Goal: Information Seeking & Learning: Learn about a topic

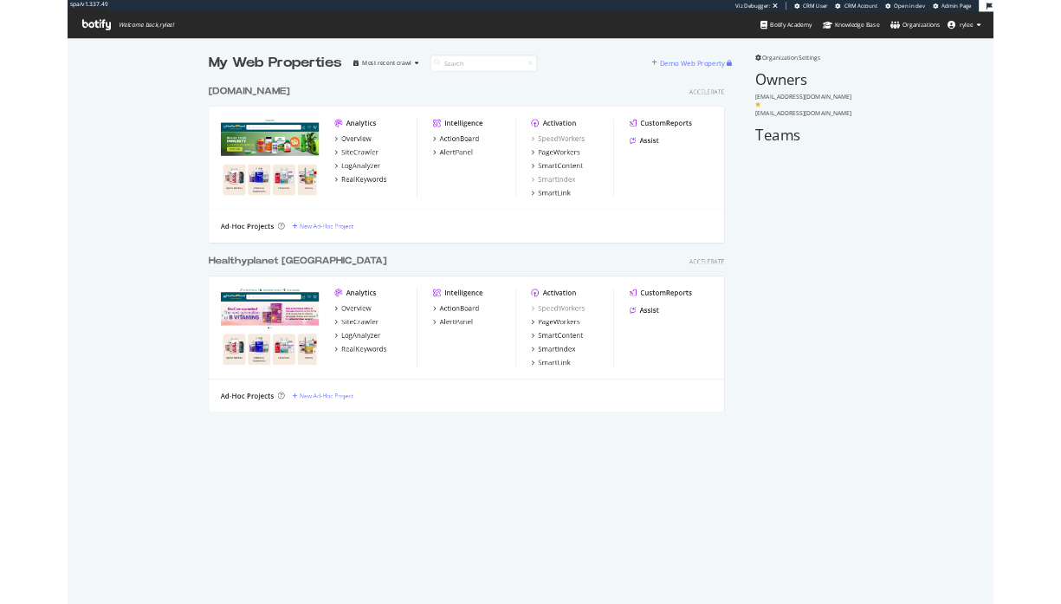
scroll to position [1079, 1655]
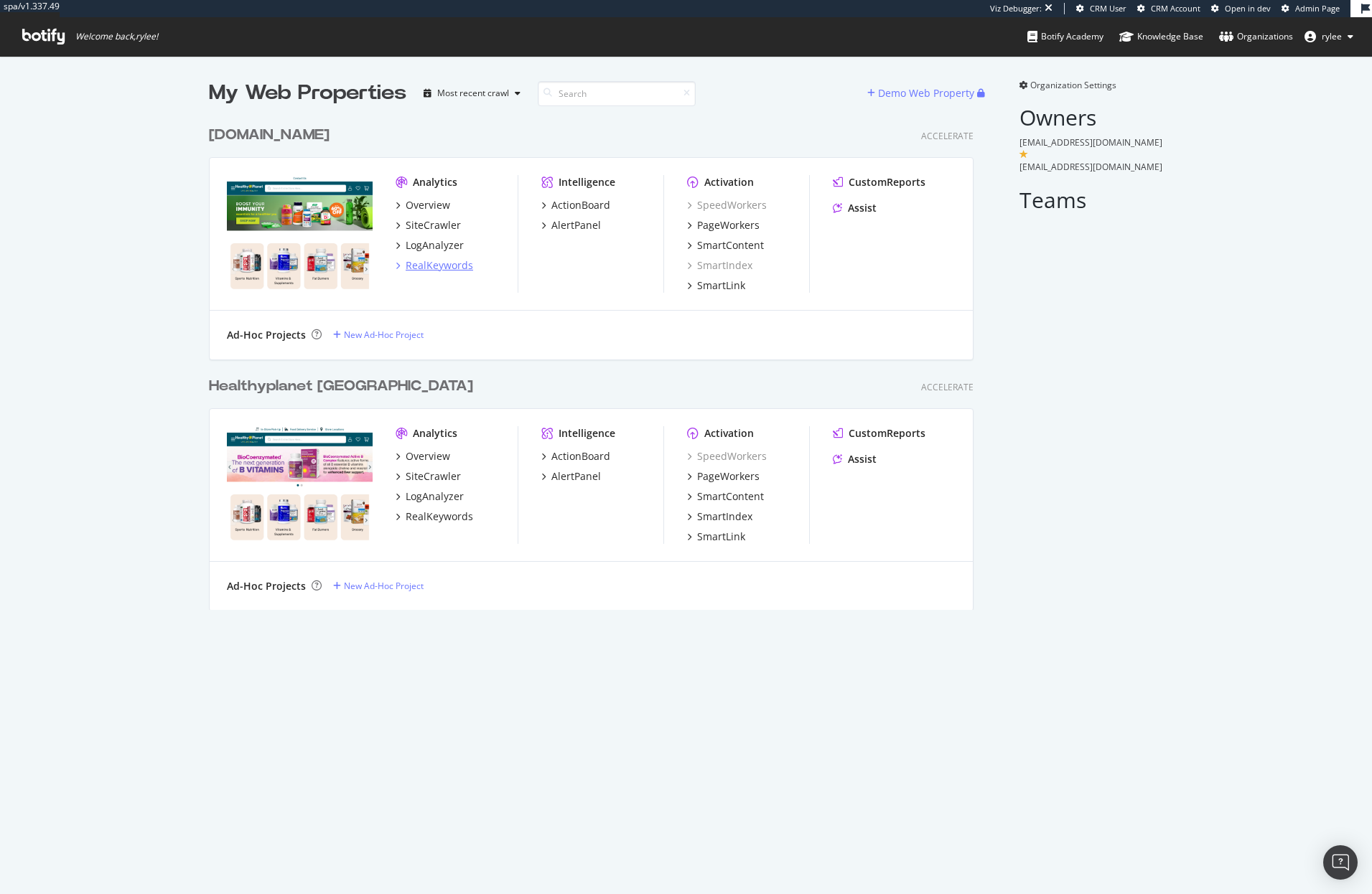
click at [453, 263] on div "RealKeywords" at bounding box center [439, 265] width 67 height 14
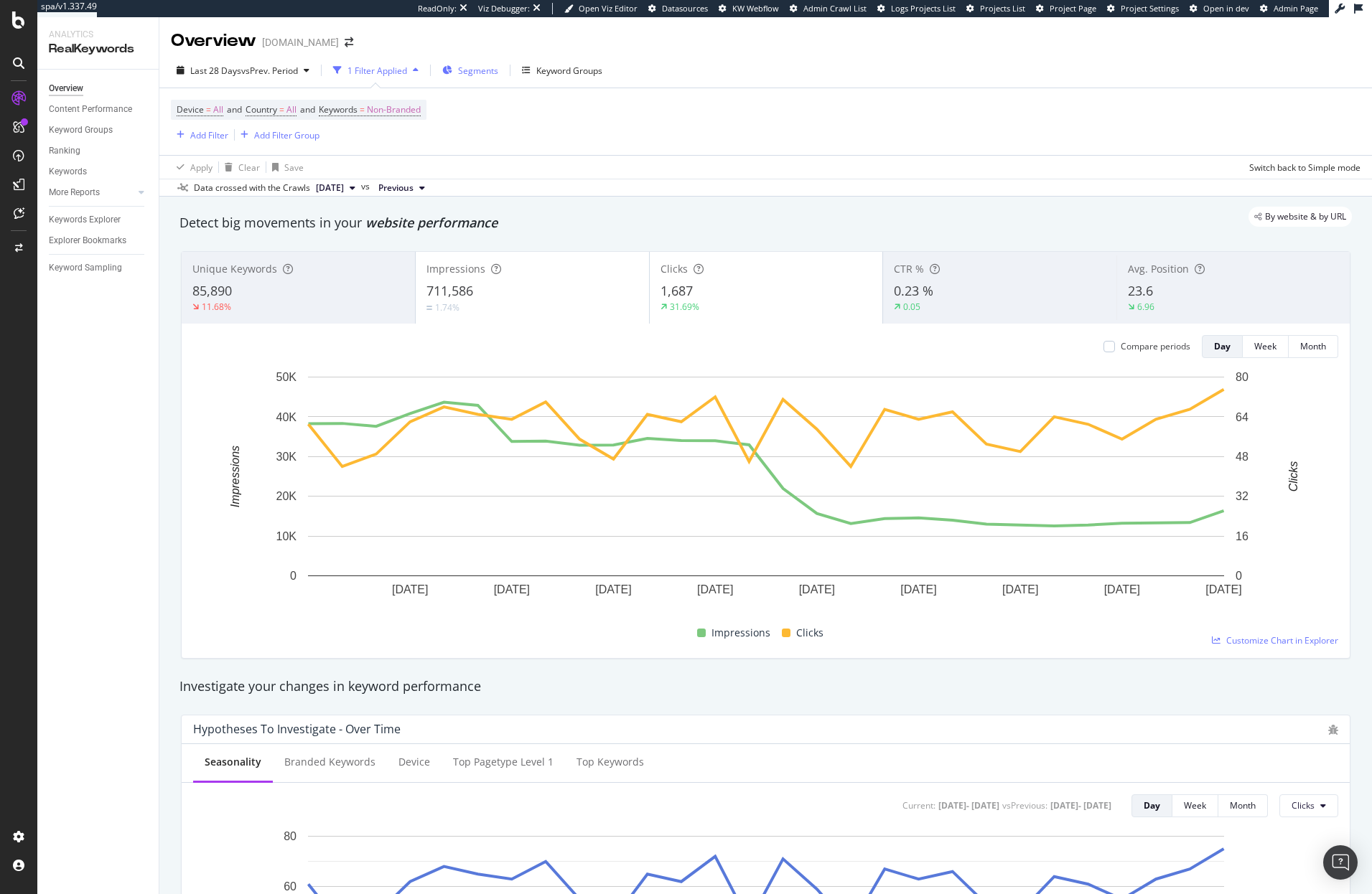
click at [488, 72] on span "Segments" at bounding box center [478, 70] width 41 height 12
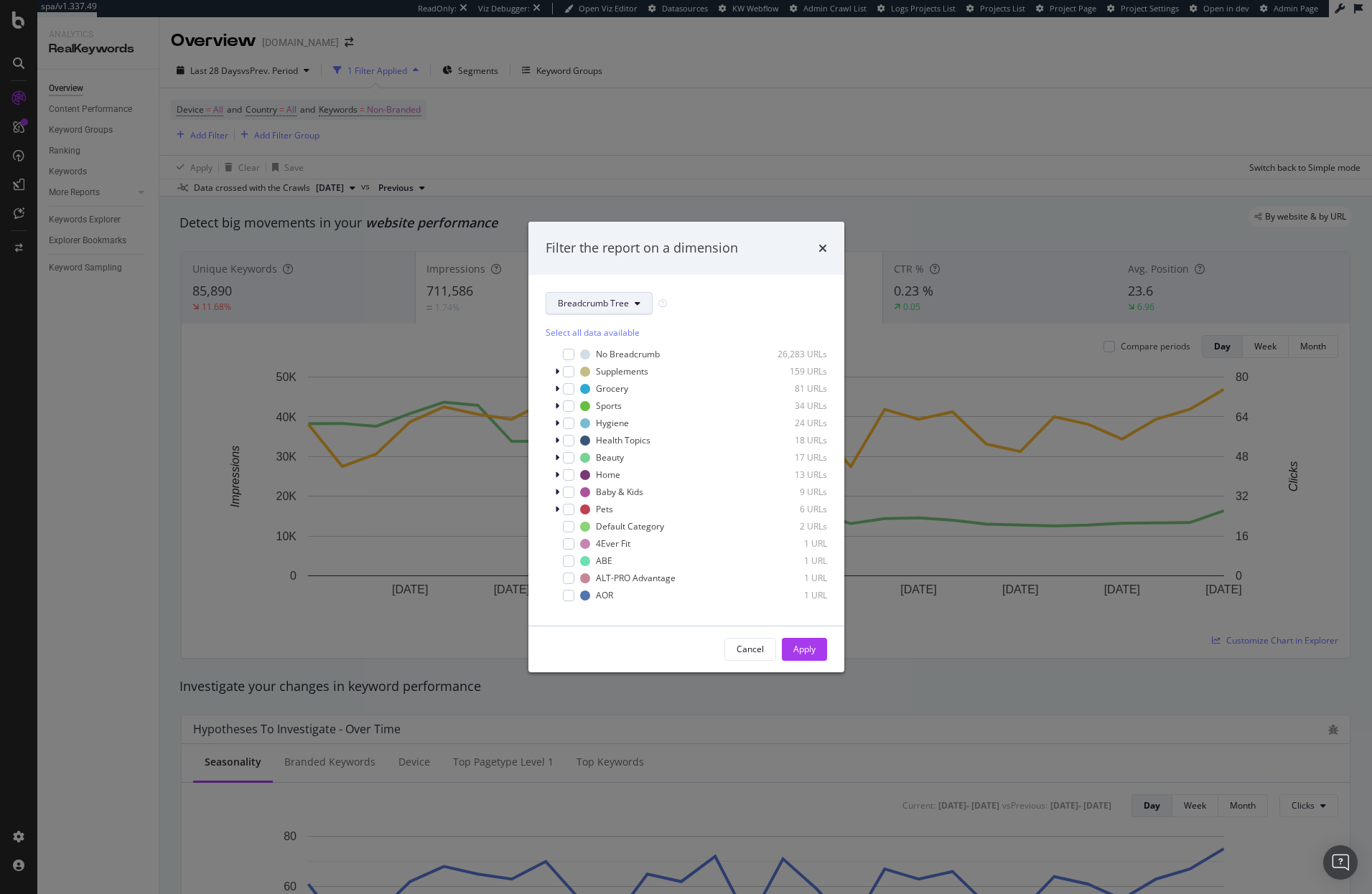
click at [604, 300] on span "Breadcrumb Tree" at bounding box center [594, 303] width 71 height 12
click at [822, 252] on icon "times" at bounding box center [822, 249] width 8 height 12
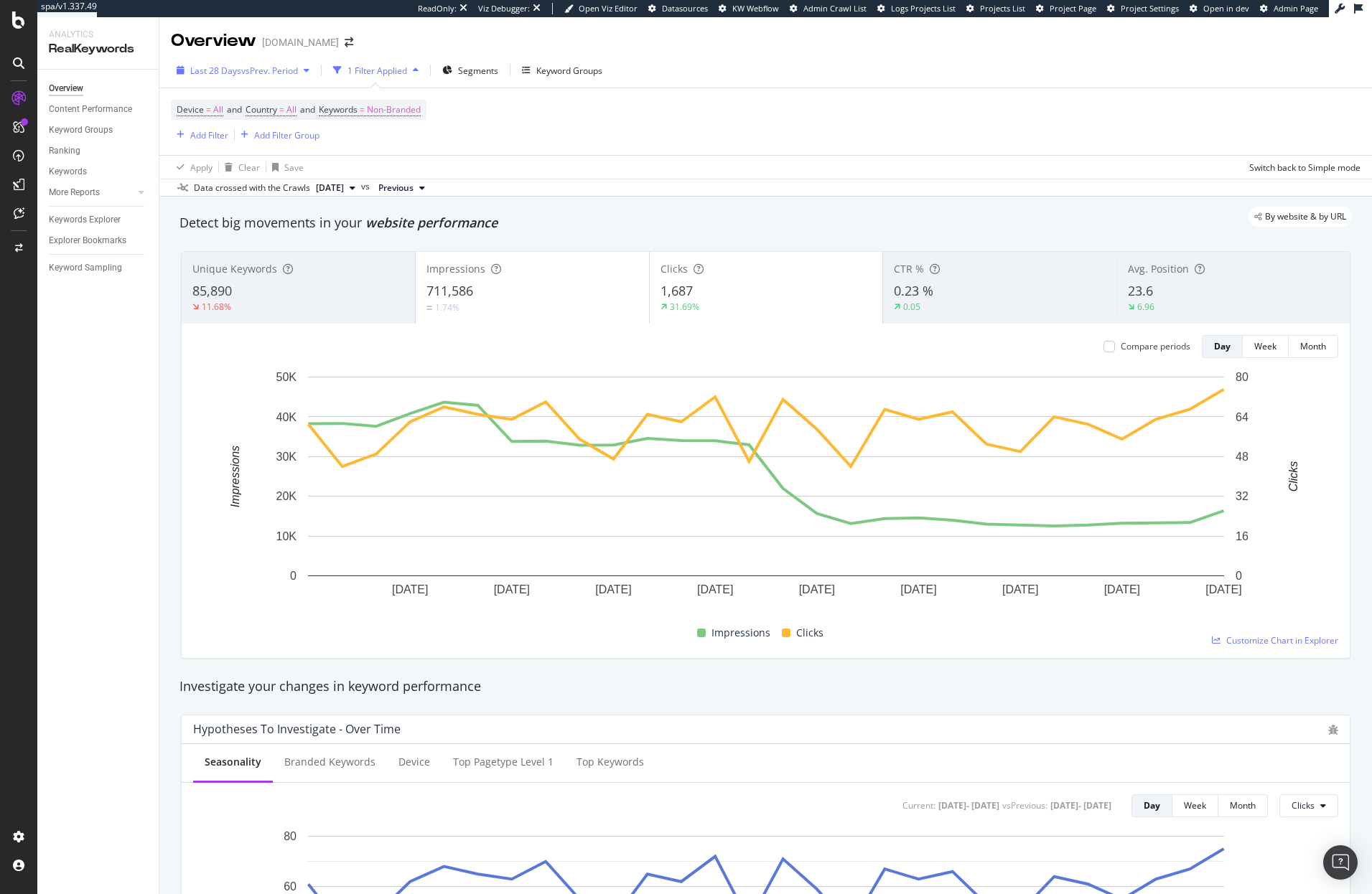
click at [276, 73] on span "vs Prev. Period" at bounding box center [269, 70] width 56 height 12
